Goal: Task Accomplishment & Management: Complete application form

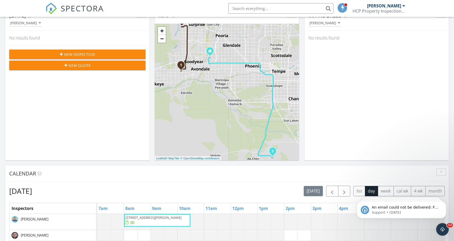
scroll to position [133, 0]
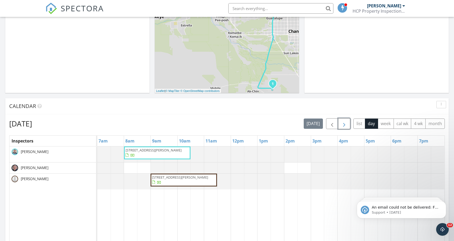
click at [346, 125] on span "button" at bounding box center [344, 123] width 6 height 6
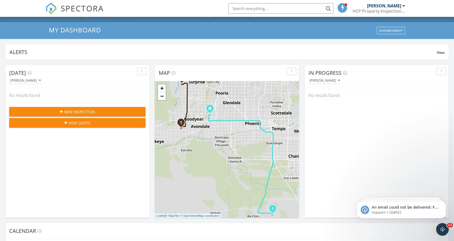
scroll to position [0, 0]
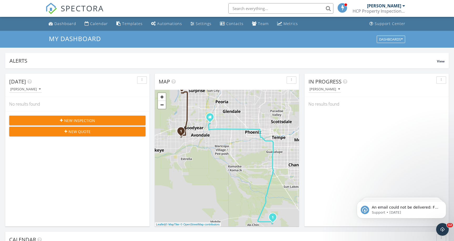
click at [85, 116] on button "New Inspection" at bounding box center [77, 119] width 136 height 9
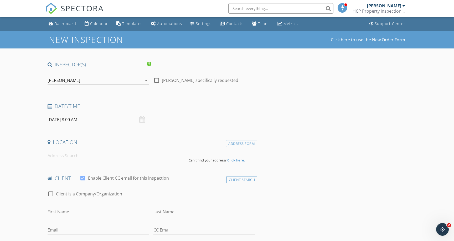
click at [147, 82] on icon "arrow_drop_down" at bounding box center [146, 80] width 6 height 6
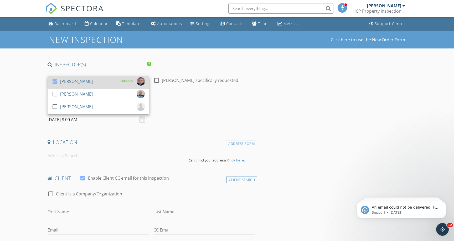
click at [54, 82] on div at bounding box center [54, 81] width 9 height 9
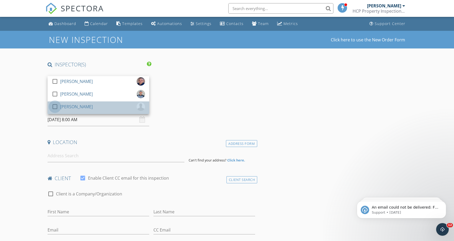
click at [54, 103] on div at bounding box center [54, 106] width 9 height 9
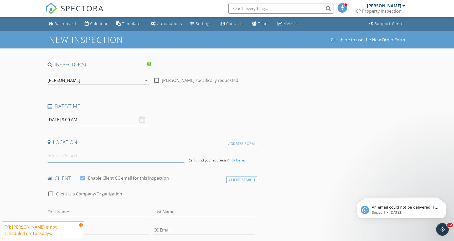
click at [82, 156] on input at bounding box center [116, 155] width 137 height 13
paste input "6525 S 4th St Phoenix AZ 85042"
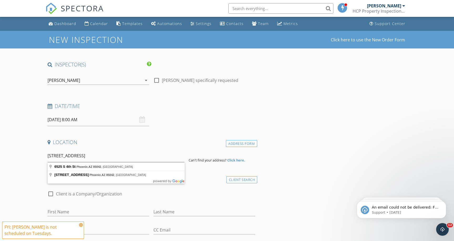
type input "6525 S 4th St, Phoenix, AZ 85042, USA"
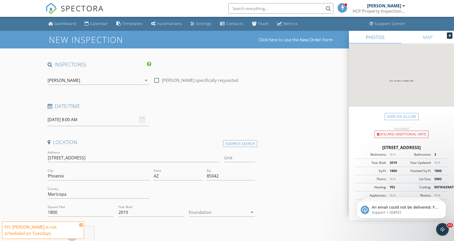
click at [79, 122] on input "09/30/2025 8:00 AM" at bounding box center [99, 119] width 102 height 13
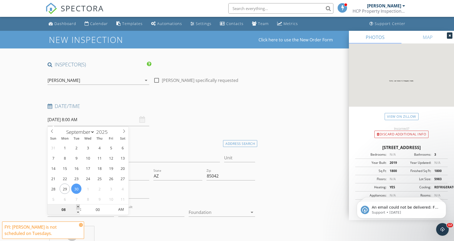
type input "09"
type input "09/30/2025 9:00 AM"
click at [78, 205] on span at bounding box center [78, 206] width 4 height 5
type input "10"
type input "09/30/2025 10:00 AM"
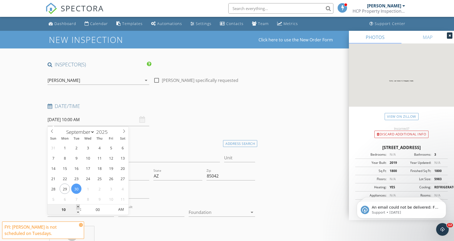
click at [78, 205] on span at bounding box center [78, 206] width 4 height 5
type input "11"
type input "09/30/2025 11:00 AM"
click at [78, 205] on span at bounding box center [78, 206] width 4 height 5
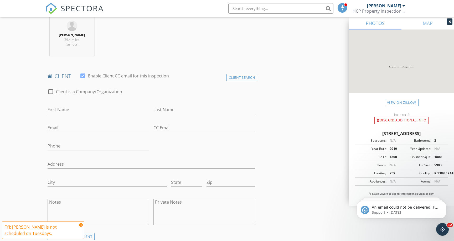
scroll to position [212, 0]
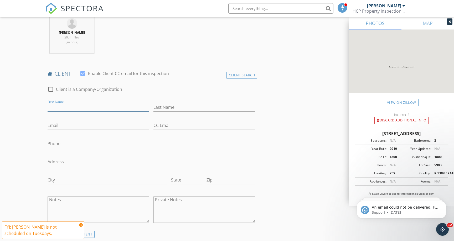
click at [79, 108] on input "First Name" at bounding box center [99, 107] width 102 height 9
type input "Sad"
click at [232, 76] on div "Client Search" at bounding box center [242, 75] width 31 height 7
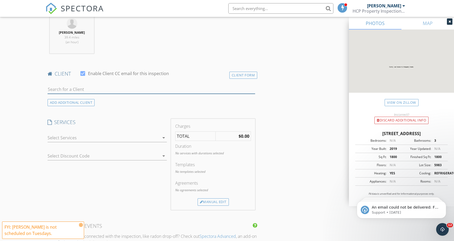
click at [81, 92] on input "text" at bounding box center [152, 89] width 208 height 9
type input "Sadaf"
click at [108, 100] on li "Sadaf Mahmood Johar mansoorjohar@yahoo.com" at bounding box center [151, 101] width 207 height 15
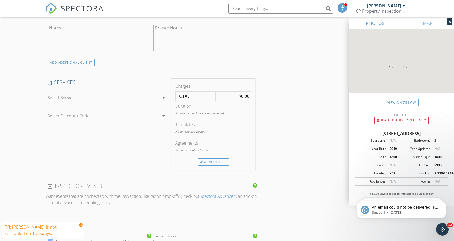
scroll to position [395, 0]
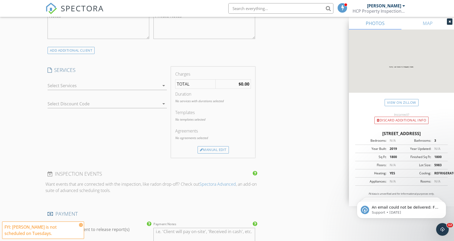
click at [100, 84] on div at bounding box center [104, 85] width 112 height 8
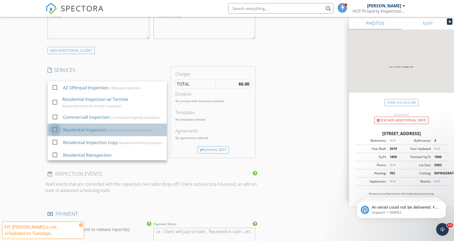
click at [54, 129] on div at bounding box center [54, 129] width 9 height 9
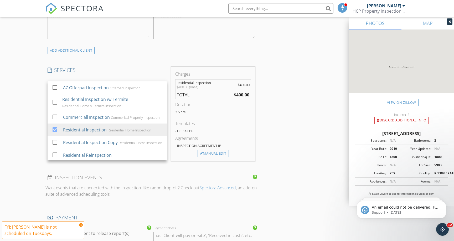
click at [11, 163] on div "New Inspection Click here to use the New Order Form INSPECTOR(S) check_box_outl…" at bounding box center [227, 96] width 454 height 922
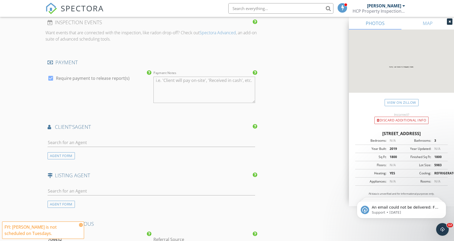
scroll to position [588, 0]
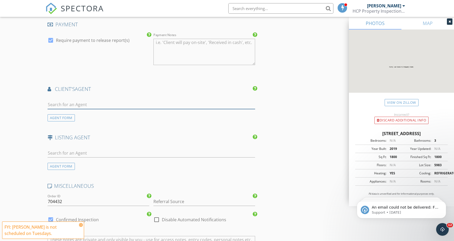
click at [77, 100] on input "text" at bounding box center [152, 104] width 208 height 9
click at [86, 101] on input "text" at bounding box center [152, 104] width 208 height 9
paste input "Waqas (Kaz) Ellahi"
type input "Waqas (Kaz) Ellahi"
click at [80, 114] on div "No results found. Click to add a new Agent" at bounding box center [89, 116] width 79 height 6
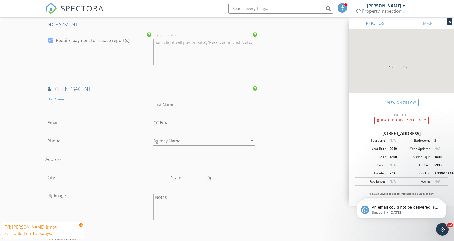
click at [79, 108] on input "First Name" at bounding box center [99, 104] width 102 height 9
paste input "Waqas (Kaz) Ellahi"
drag, startPoint x: 72, startPoint y: 104, endPoint x: 99, endPoint y: 103, distance: 26.6
click at [99, 104] on input "Waqas (Kaz) Ellahi" at bounding box center [99, 104] width 102 height 9
type input "Waqas (Kaz)"
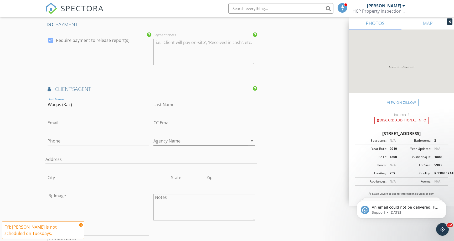
click at [180, 103] on input "Last Name" at bounding box center [205, 104] width 102 height 9
paste input "Ellahi"
type input "Ellahi"
click at [105, 118] on div "Email" at bounding box center [99, 123] width 102 height 17
click at [99, 125] on input "Email" at bounding box center [99, 122] width 102 height 9
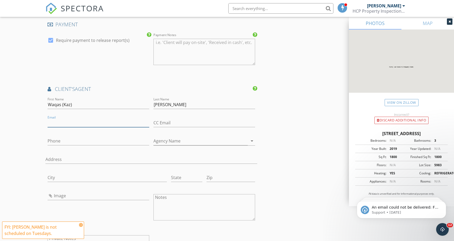
paste input "wellahi2@gmail.com (480)800-7154"
drag, startPoint x: 88, startPoint y: 123, endPoint x: 145, endPoint y: 121, distance: 56.6
click at [145, 121] on input "wellahi2@gmail.com (480)800-7154" at bounding box center [99, 122] width 102 height 9
type input "wellahi2@gmail.com"
click at [103, 143] on input "Phone" at bounding box center [99, 140] width 102 height 9
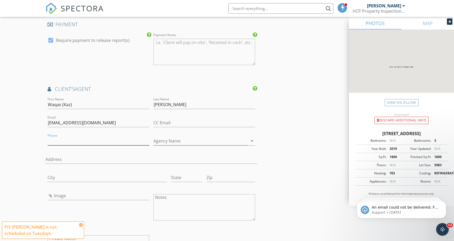
paste input "480-800-7154"
type input "480-800-7154"
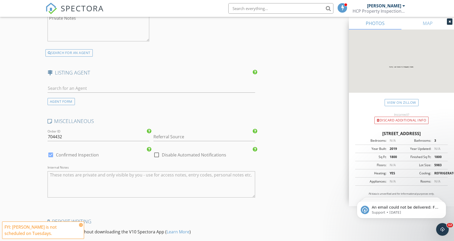
scroll to position [862, 0]
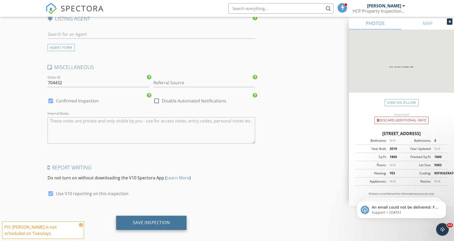
click at [156, 218] on div "Save Inspection" at bounding box center [151, 222] width 71 height 14
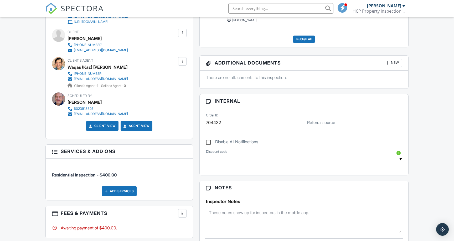
scroll to position [178, 0]
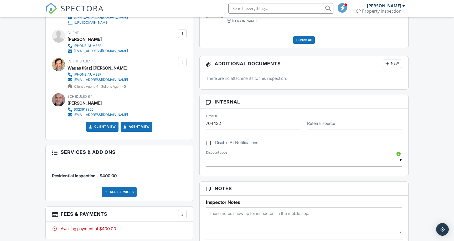
click at [75, 6] on span "SPECTORA" at bounding box center [82, 8] width 43 height 11
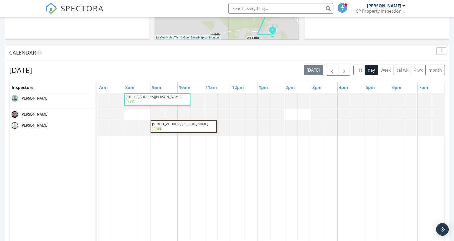
scroll to position [191, 0]
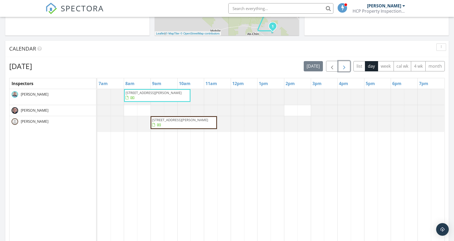
click at [344, 64] on span "button" at bounding box center [344, 66] width 6 height 6
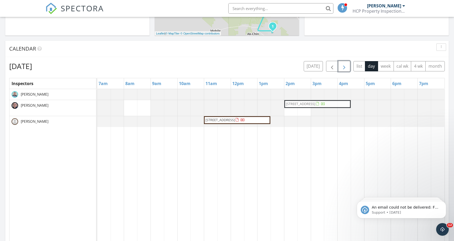
scroll to position [0, 0]
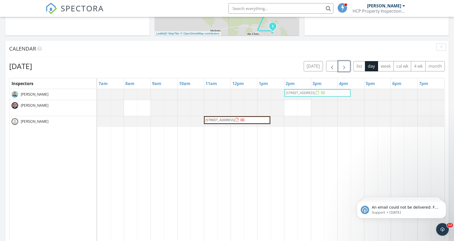
drag, startPoint x: 310, startPoint y: 103, endPoint x: 308, endPoint y: 94, distance: 9.3
click at [308, 94] on tbody "20644 N 41st Ave, Glendale 85308 20644 N 41st Ave, Glendale 85308 6525 S 4th St…" at bounding box center [270, 108] width 347 height 38
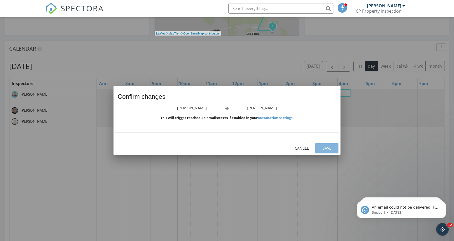
click at [330, 150] on div "Save" at bounding box center [327, 148] width 15 height 6
click at [327, 149] on div "Save" at bounding box center [327, 148] width 15 height 6
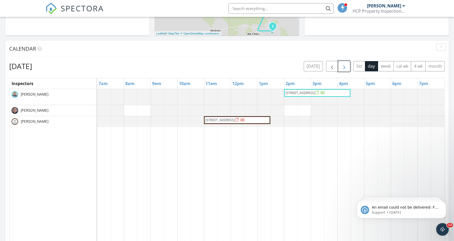
click at [345, 63] on button "button" at bounding box center [344, 66] width 12 height 11
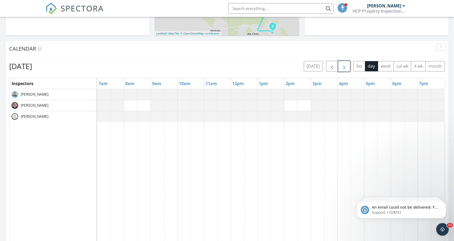
click at [344, 65] on span "button" at bounding box center [344, 66] width 6 height 6
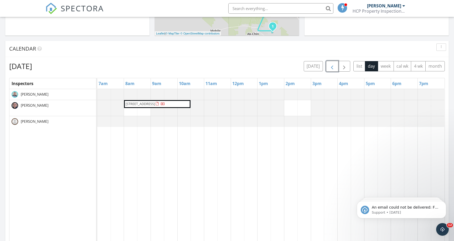
click at [331, 68] on span "button" at bounding box center [332, 66] width 6 height 6
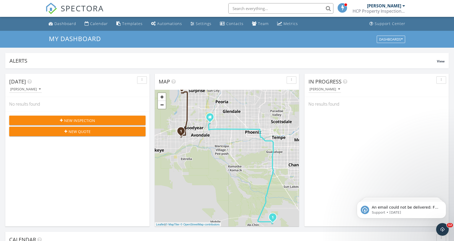
click at [63, 8] on span "SPECTORA" at bounding box center [82, 8] width 43 height 11
